Goal: Task Accomplishment & Management: Complete application form

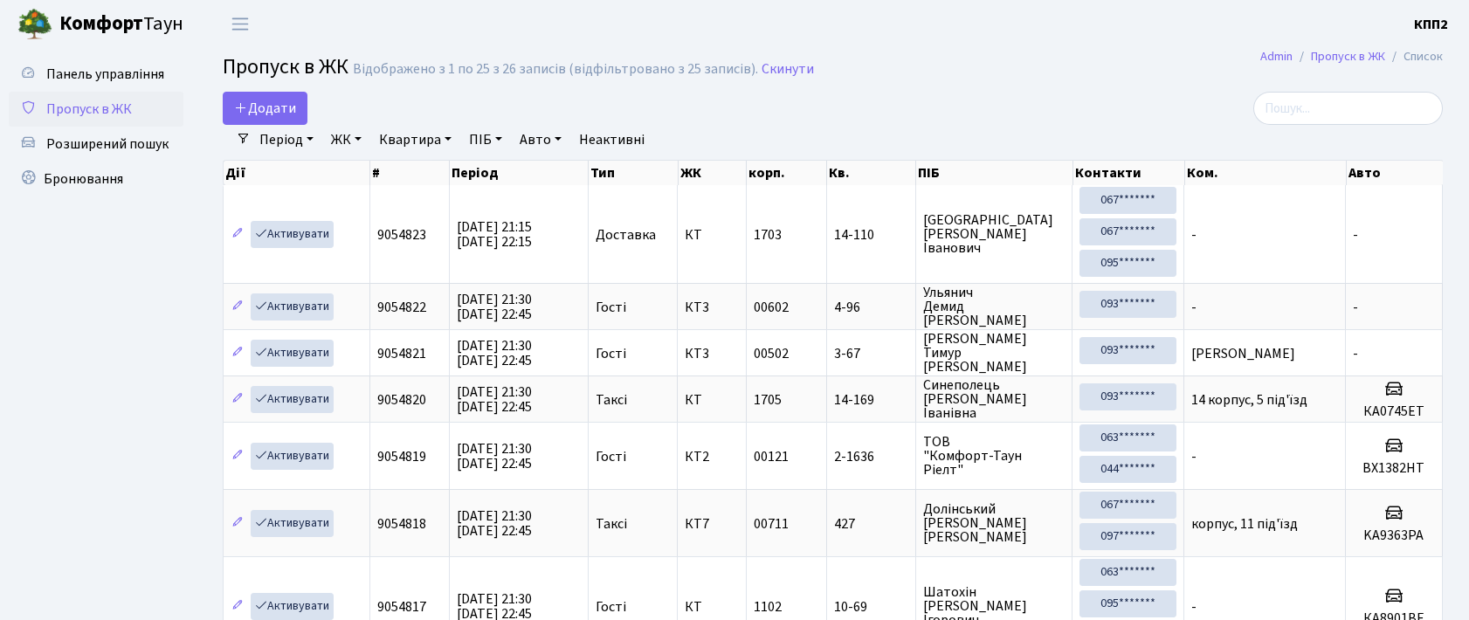
select select "25"
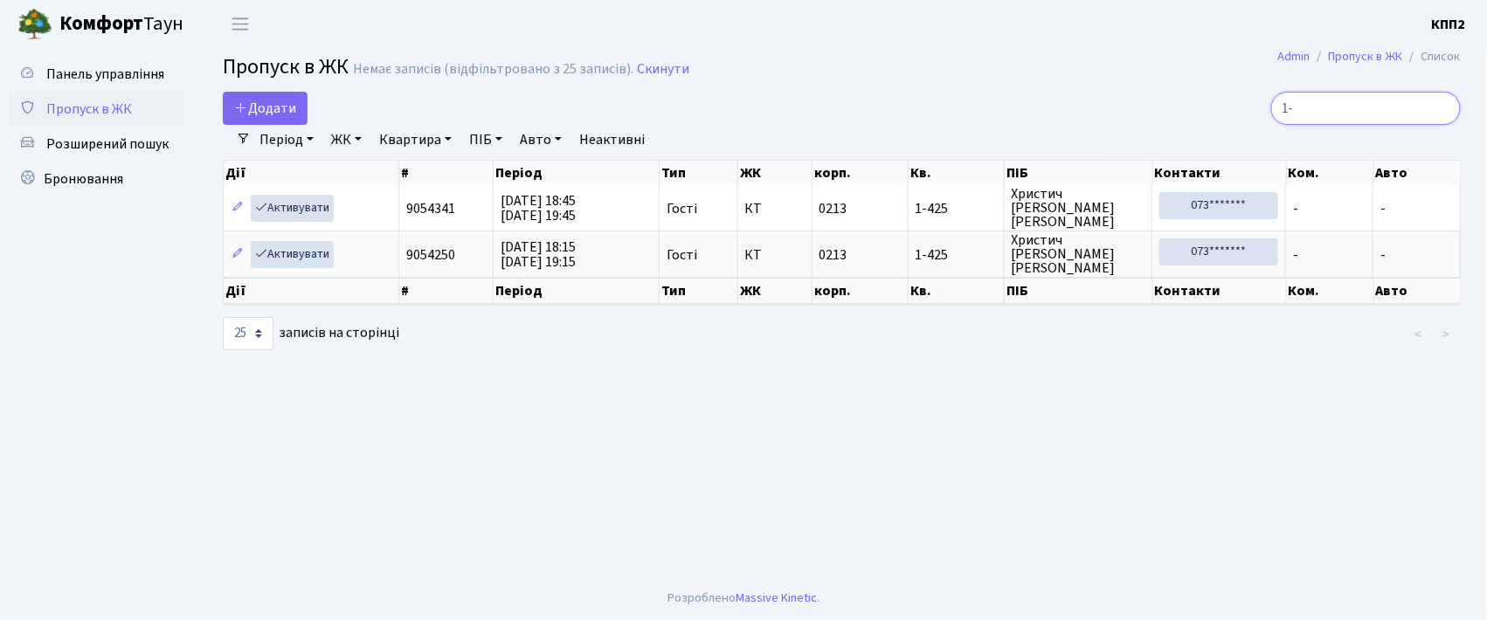
type input "1"
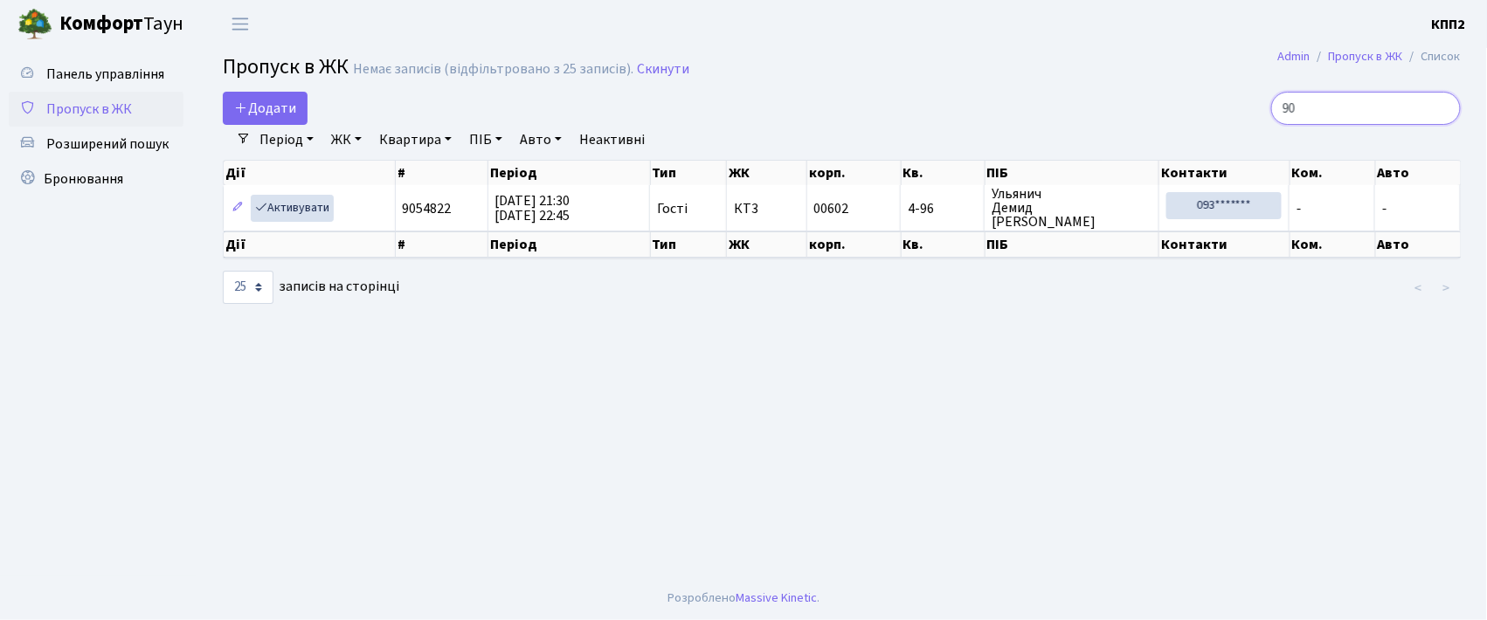
type input "9"
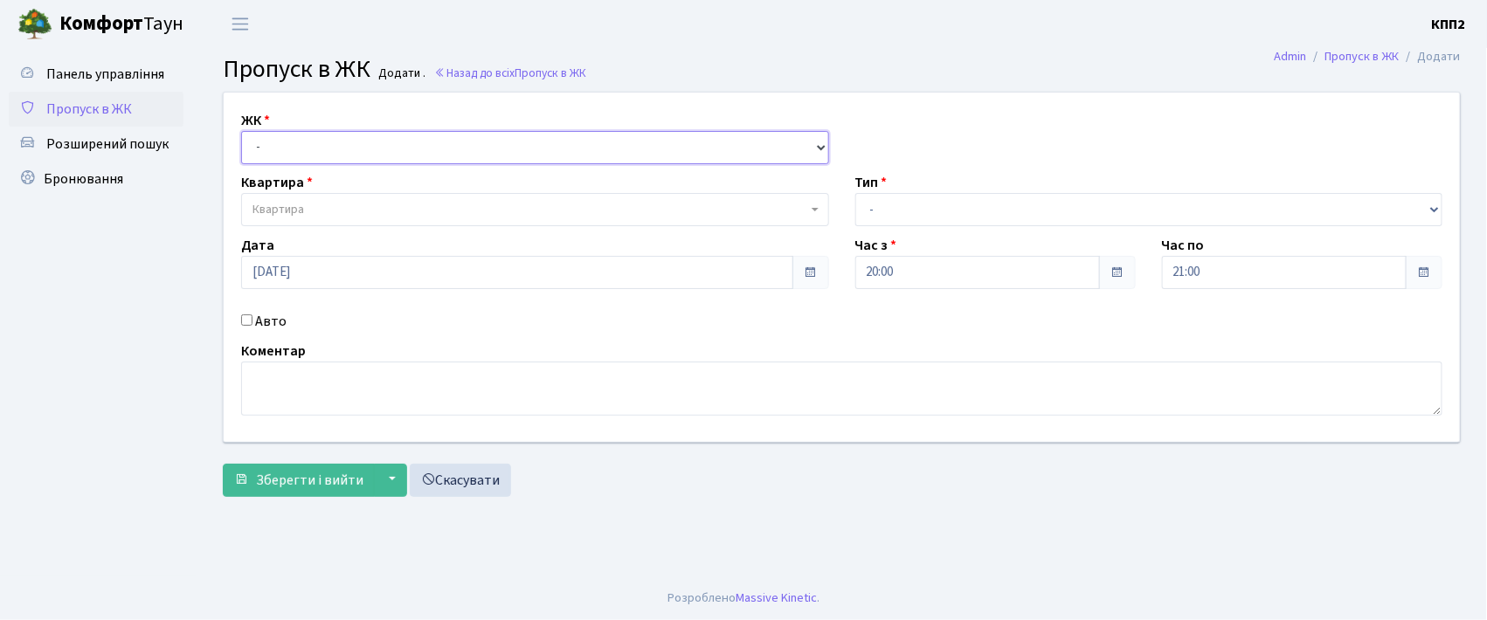
drag, startPoint x: 365, startPoint y: 148, endPoint x: 379, endPoint y: 162, distance: 19.8
click at [365, 148] on select "- КТ, вул. Регенераторна, 4 КТ2, просп. Соборності, 17 КТ3, вул. Березнева, 16 …" at bounding box center [535, 147] width 588 height 33
select select "271"
click at [241, 131] on select "- КТ, вул. Регенераторна, 4 КТ2, просп. Соборності, 17 КТ3, вул. Березнева, 16 …" at bounding box center [535, 147] width 588 height 33
select select
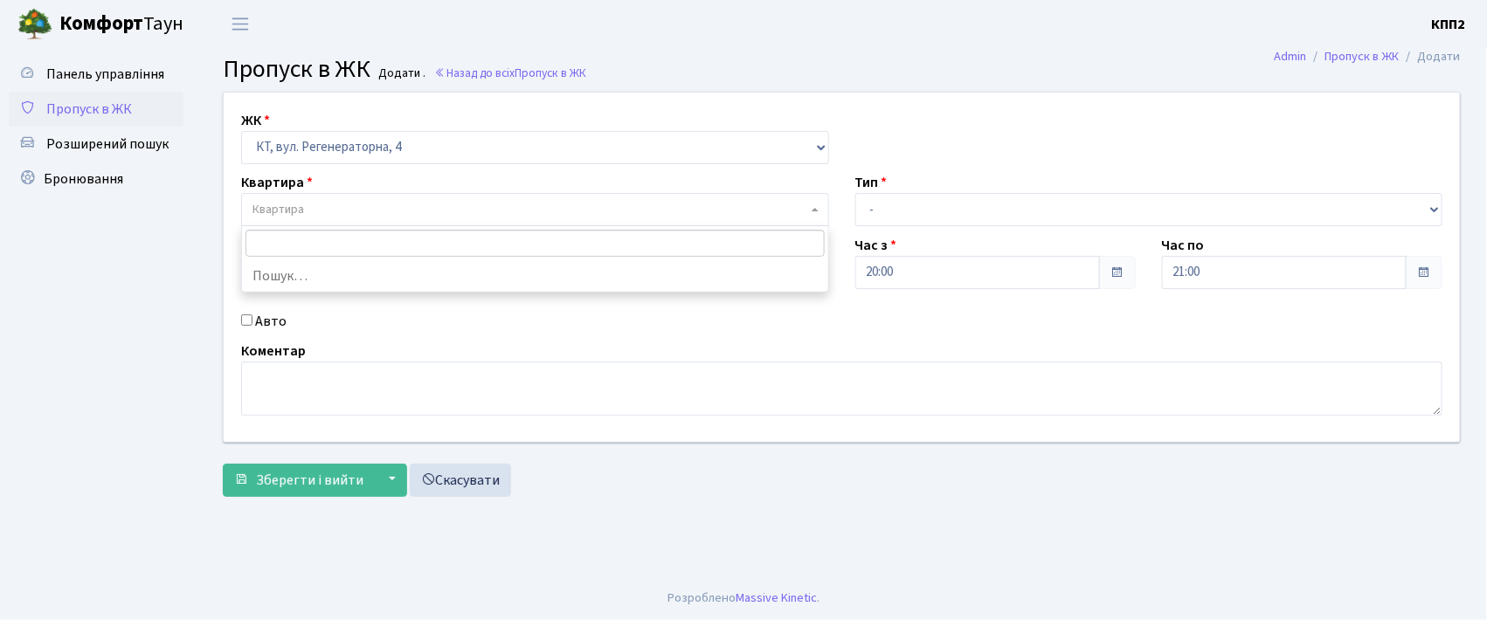
click at [410, 208] on span "Квартира" at bounding box center [529, 209] width 555 height 17
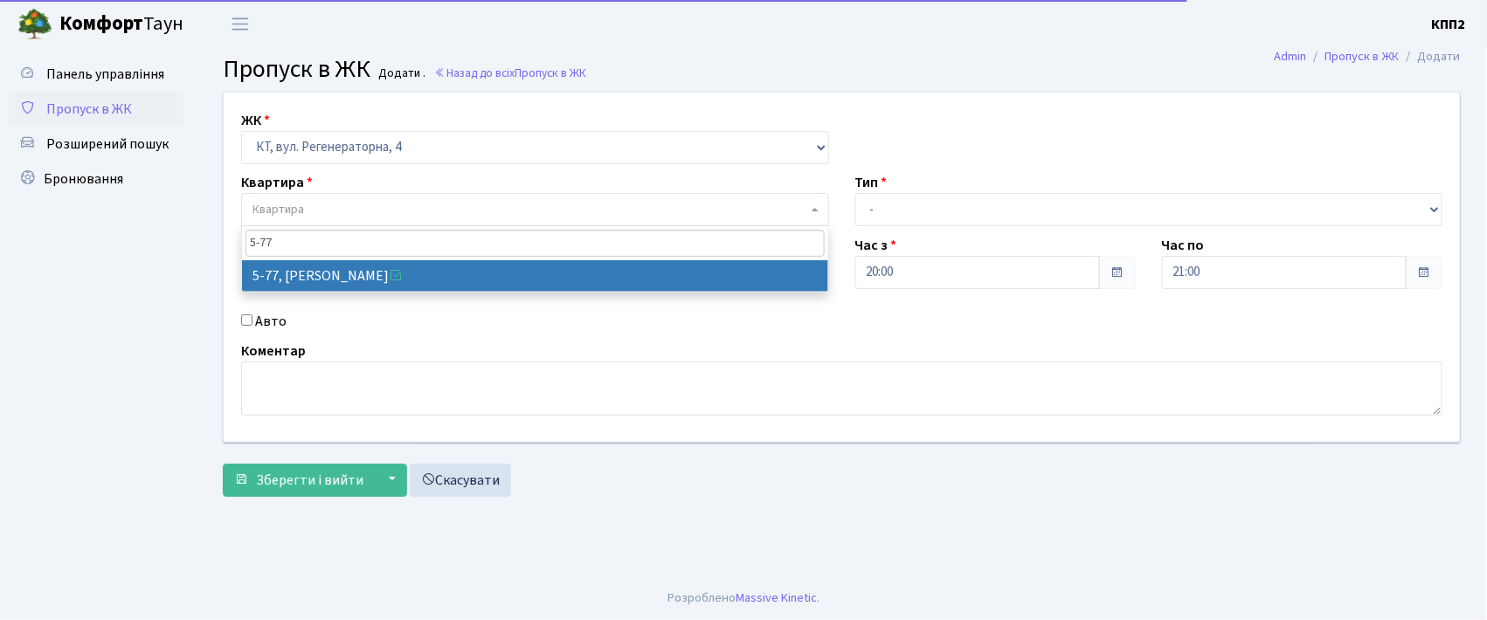
type input "5-77"
select select "2487"
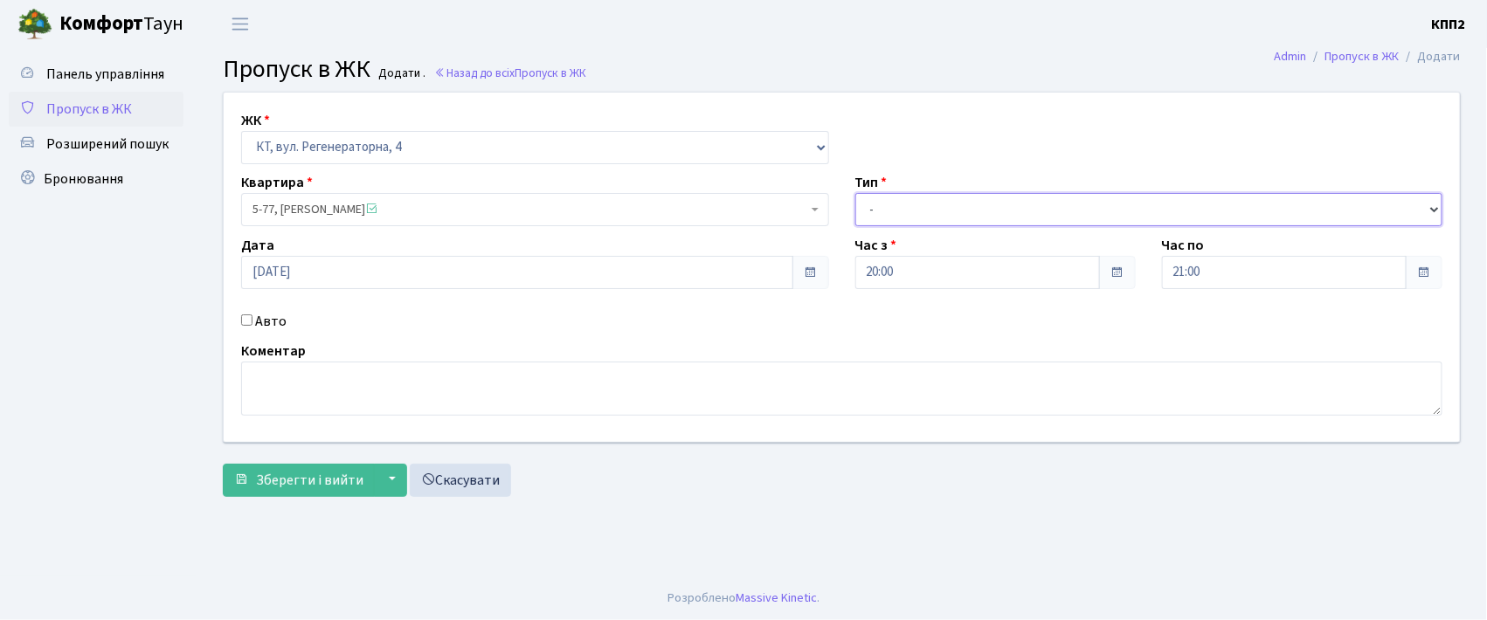
drag, startPoint x: 887, startPoint y: 217, endPoint x: 894, endPoint y: 224, distance: 9.9
click at [887, 217] on select "- Доставка Таксі Гості Сервіс" at bounding box center [1149, 209] width 588 height 33
select select "3"
click at [855, 193] on select "- Доставка Таксі Гості Сервіс" at bounding box center [1149, 209] width 588 height 33
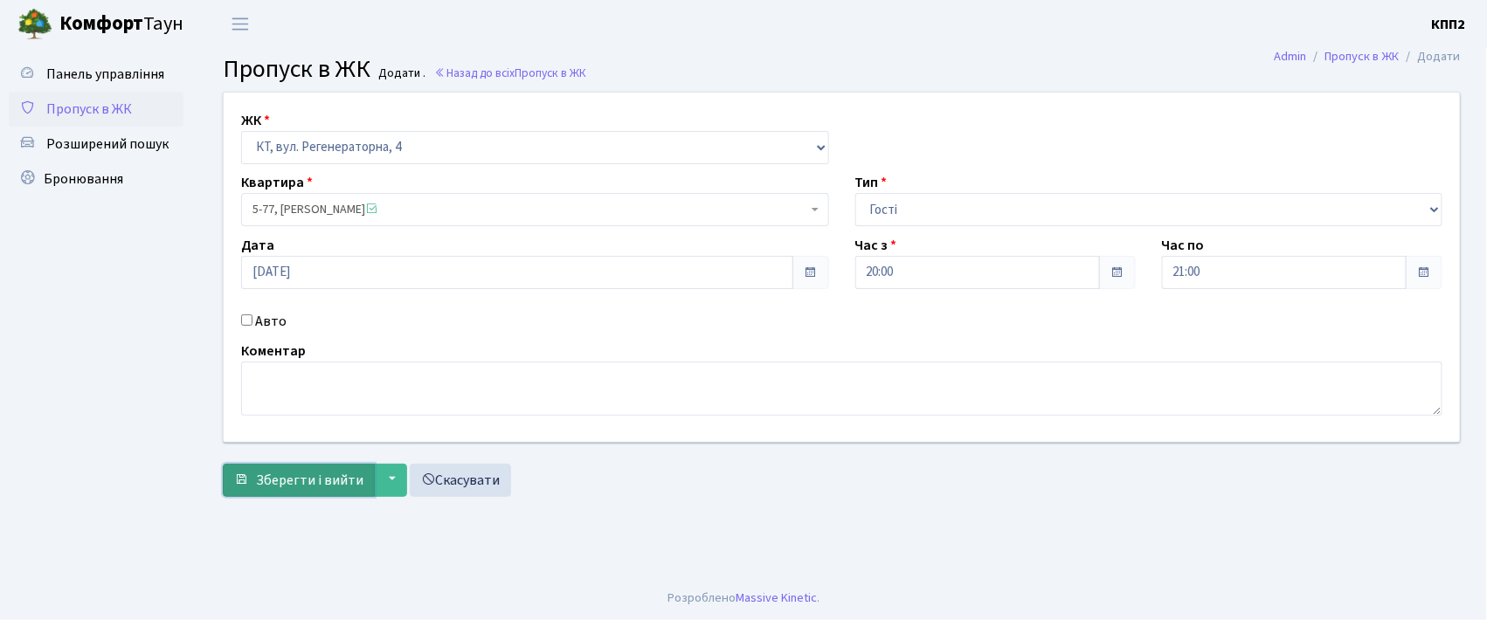
click at [291, 477] on span "Зберегти і вийти" at bounding box center [309, 480] width 107 height 19
